Goal: Download file/media

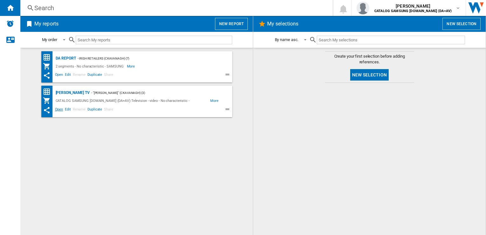
click at [60, 109] on span "Open" at bounding box center [59, 110] width 10 height 8
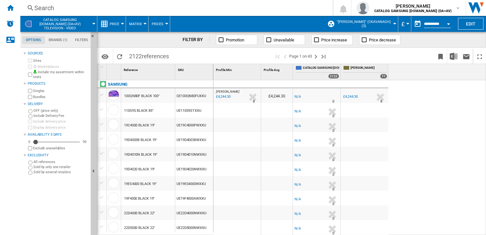
click at [406, 22] on button "£" at bounding box center [404, 24] width 6 height 16
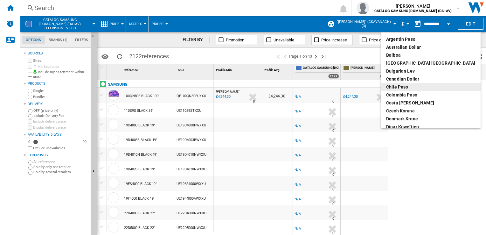
scroll to position [64, 0]
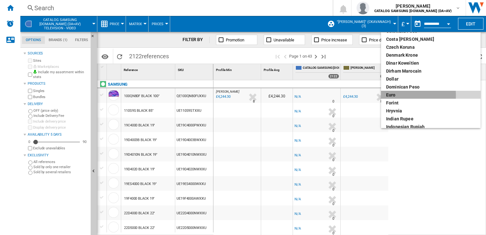
click at [402, 95] on div "euro" at bounding box center [430, 95] width 89 height 6
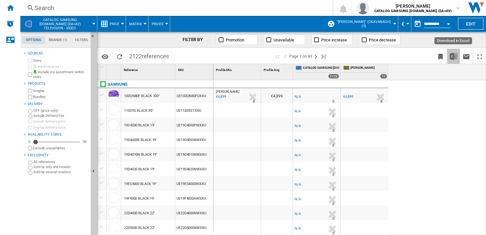
click at [452, 57] on img "Download in Excel" at bounding box center [454, 56] width 8 height 8
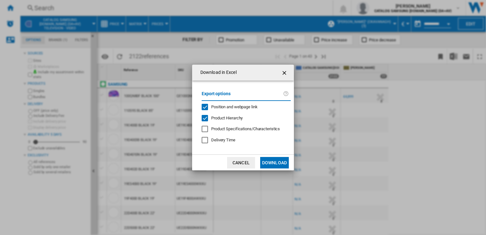
click at [276, 162] on button "Download" at bounding box center [274, 162] width 29 height 11
